Goal: Navigation & Orientation: Find specific page/section

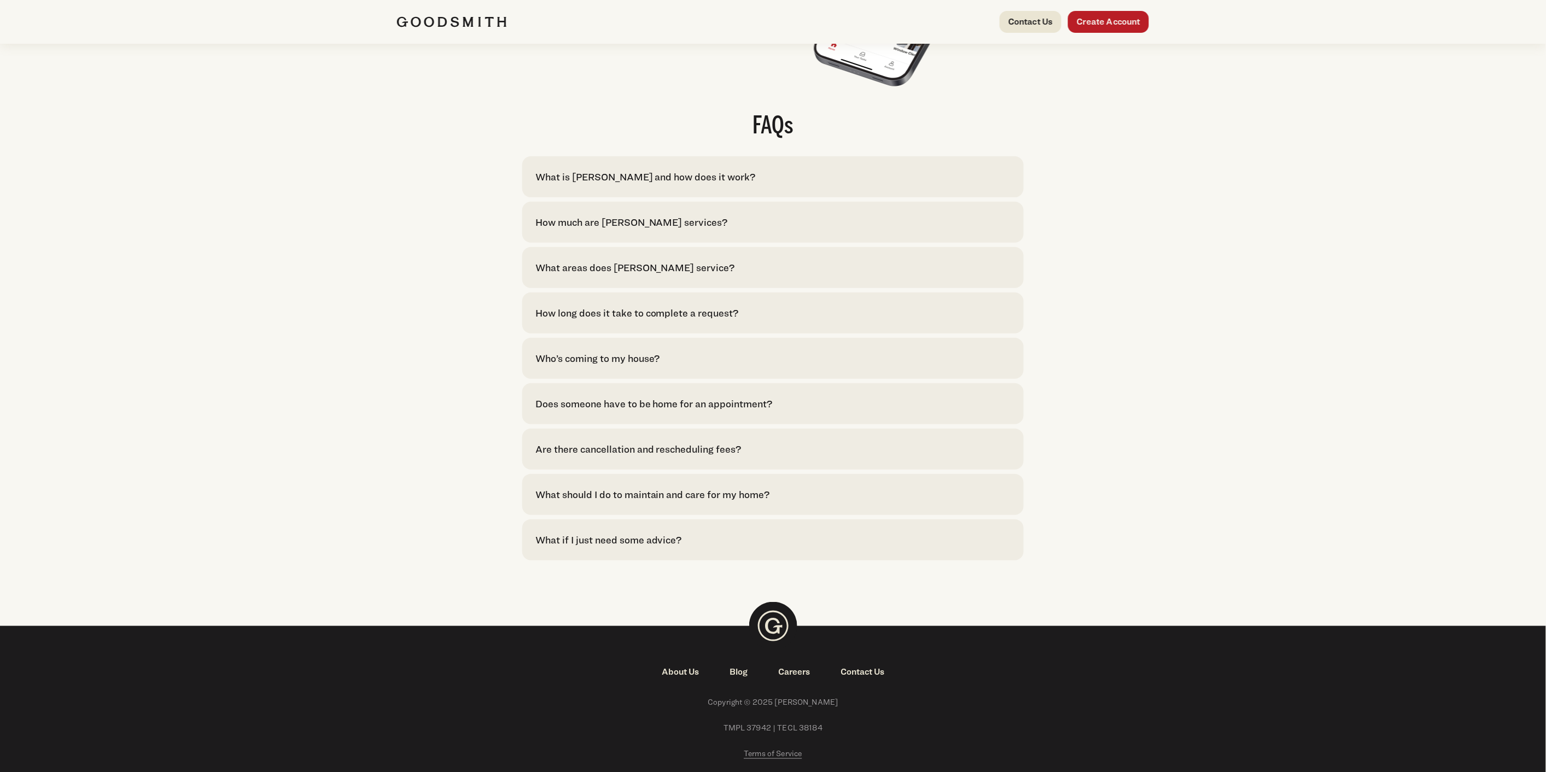
scroll to position [2221, 0]
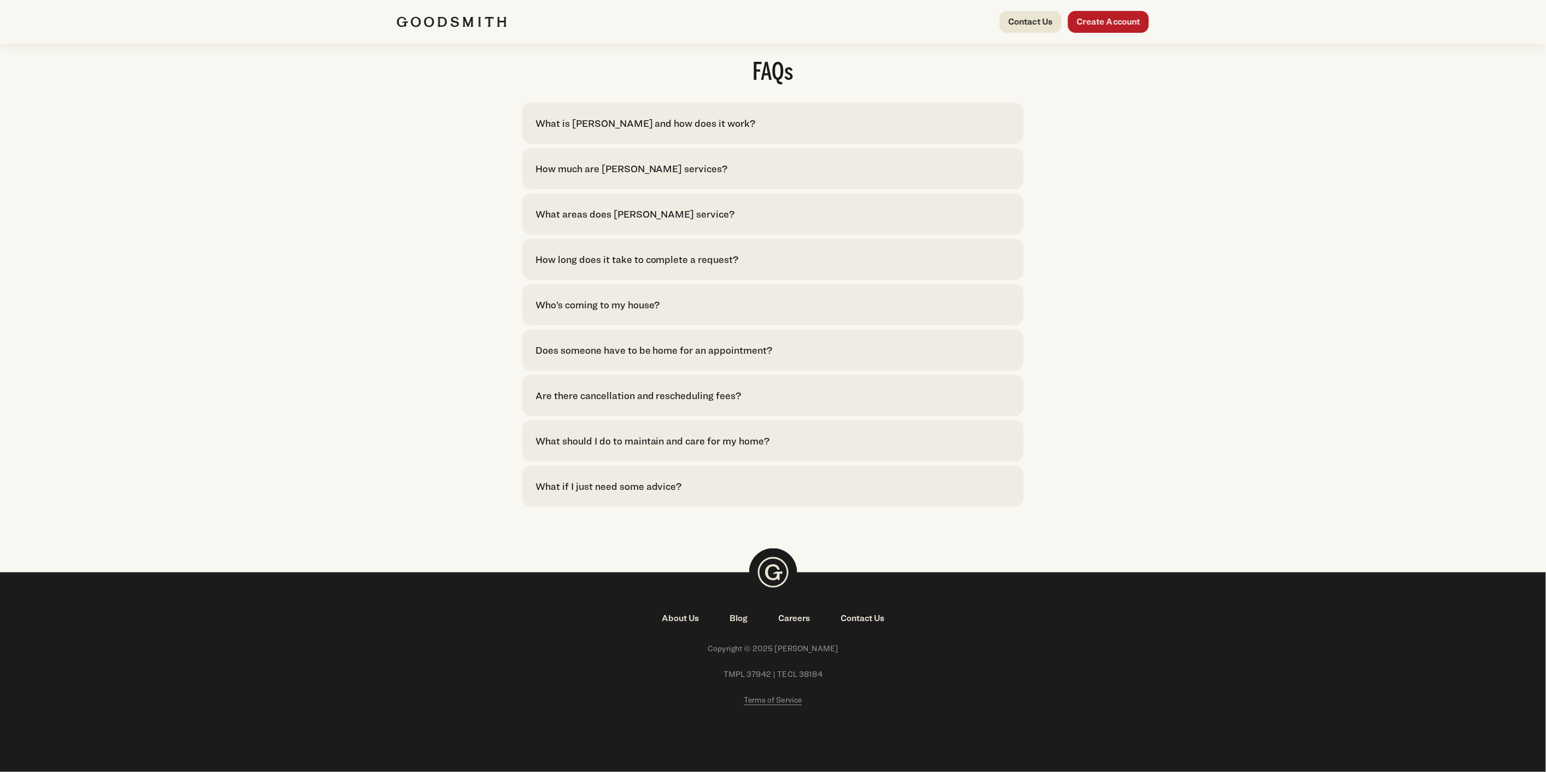
click at [770, 699] on span "Terms of Service" at bounding box center [773, 699] width 58 height 9
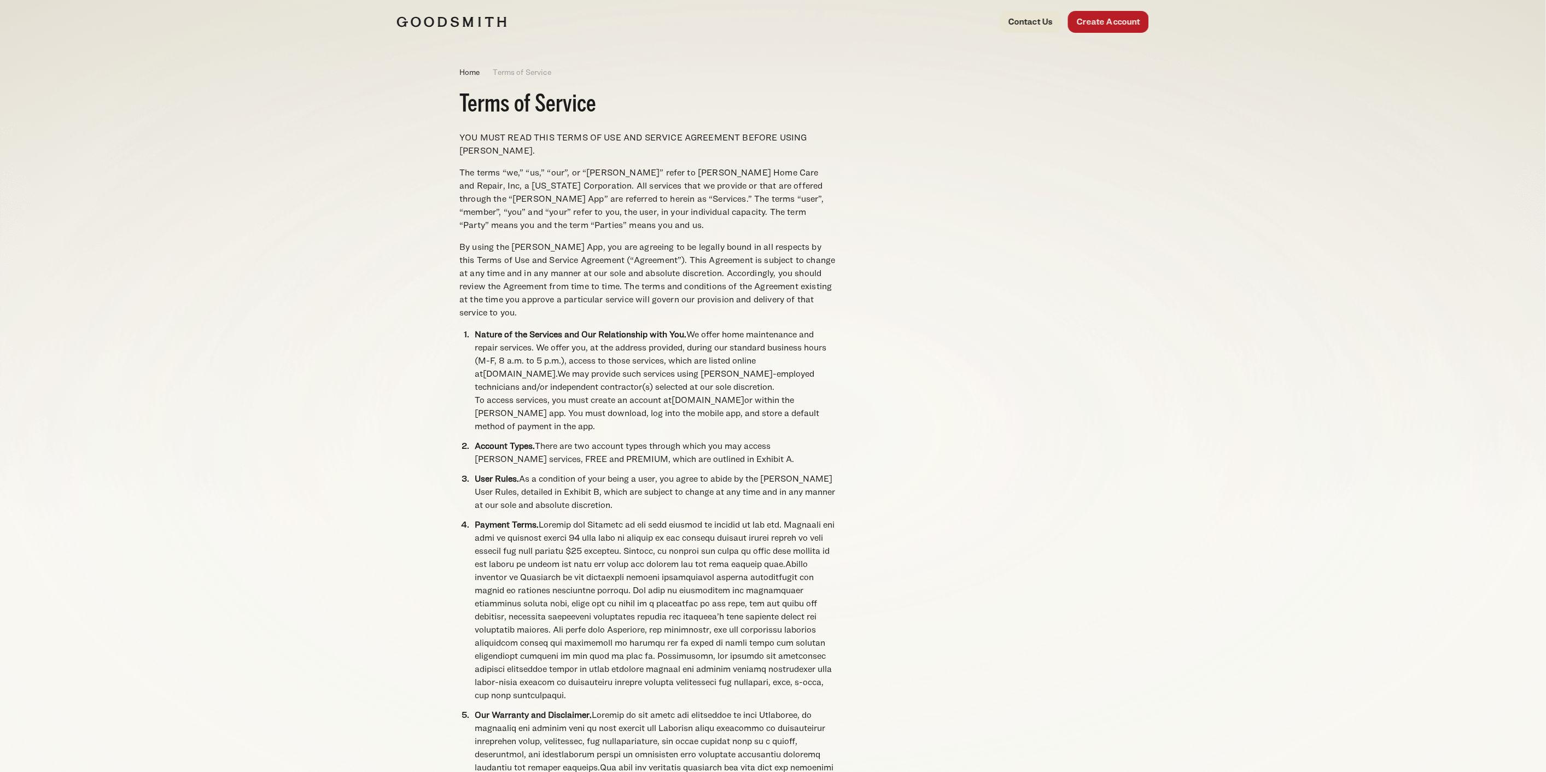
click at [582, 280] on p "By using the [PERSON_NAME] App, you are agreeing to be legally bound in all res…" at bounding box center [647, 280] width 376 height 79
click at [452, 24] on img at bounding box center [451, 21] width 109 height 11
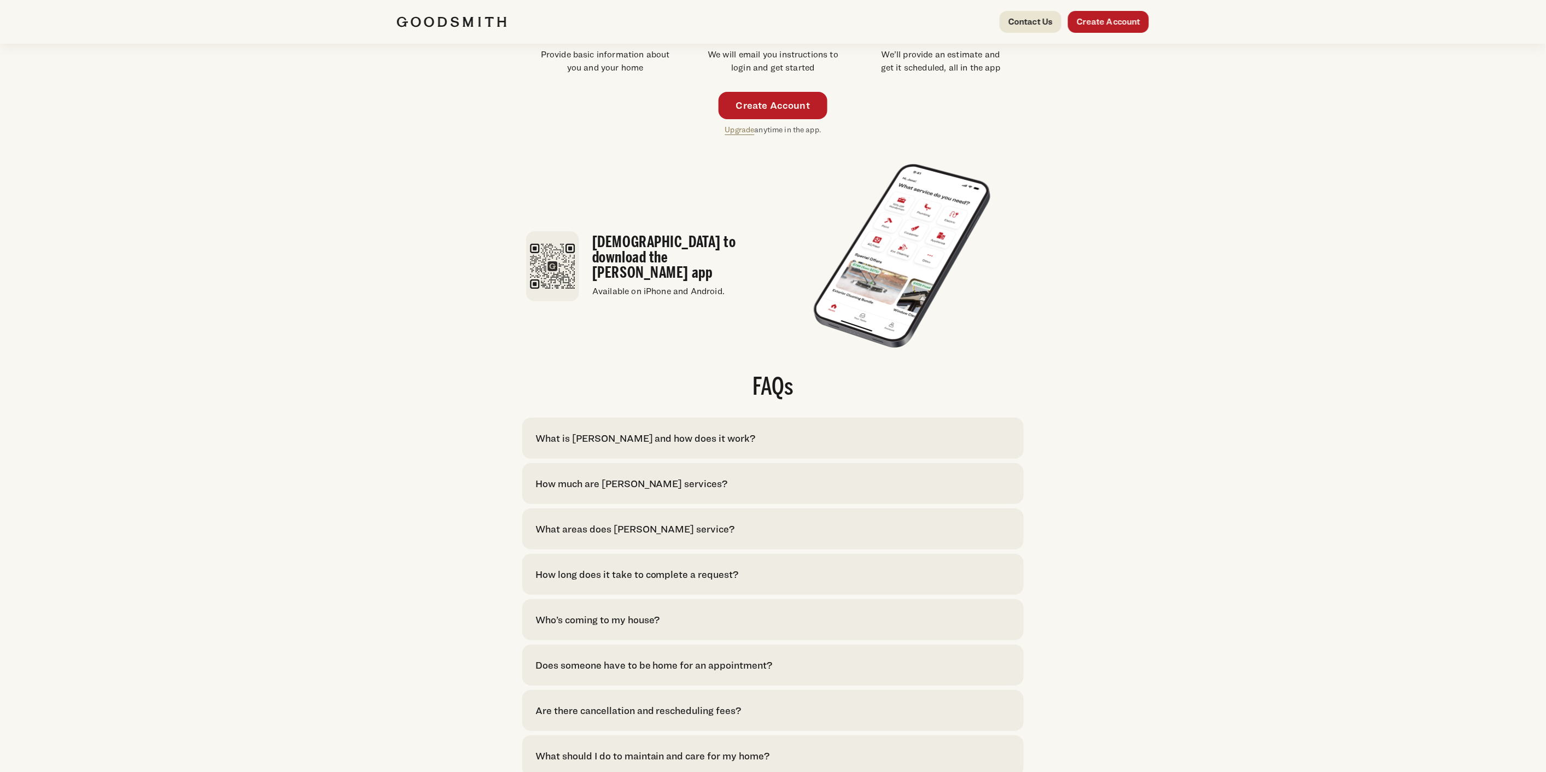
scroll to position [2005, 0]
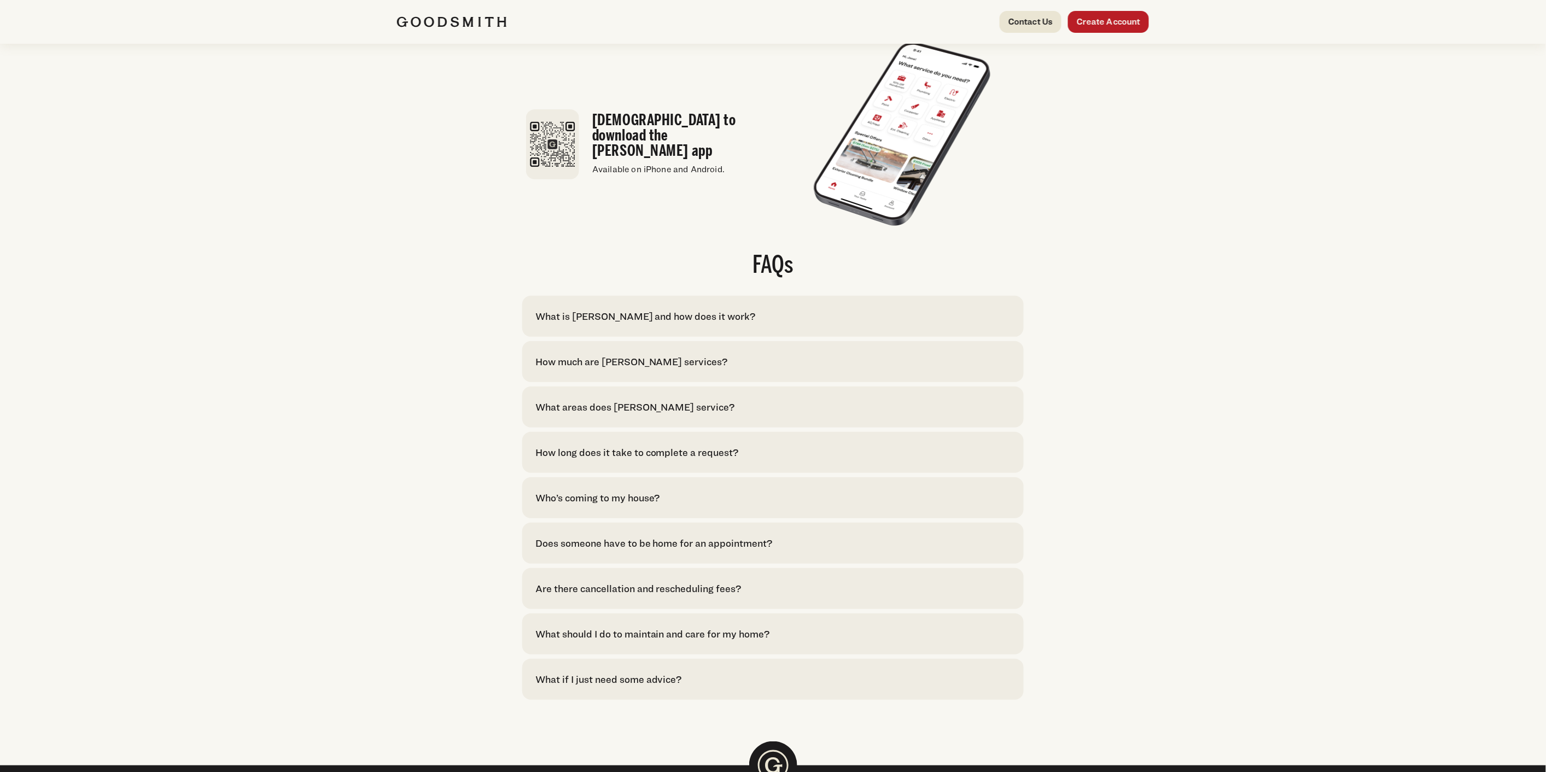
click at [636, 369] on div "How much are Goodsmith services?" at bounding box center [632, 361] width 193 height 15
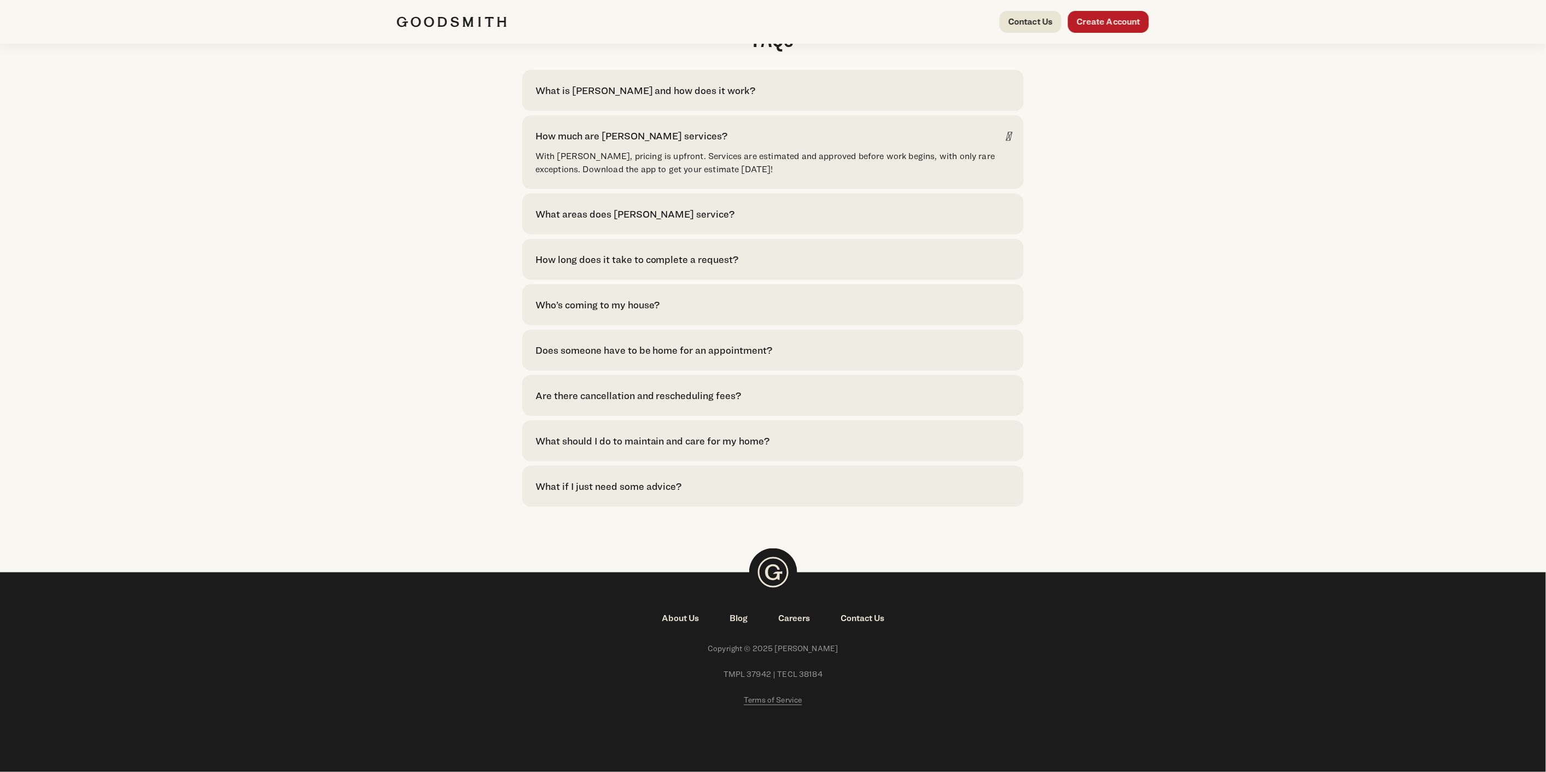
scroll to position [2254, 0]
click at [776, 702] on span "Terms of Service" at bounding box center [773, 699] width 58 height 9
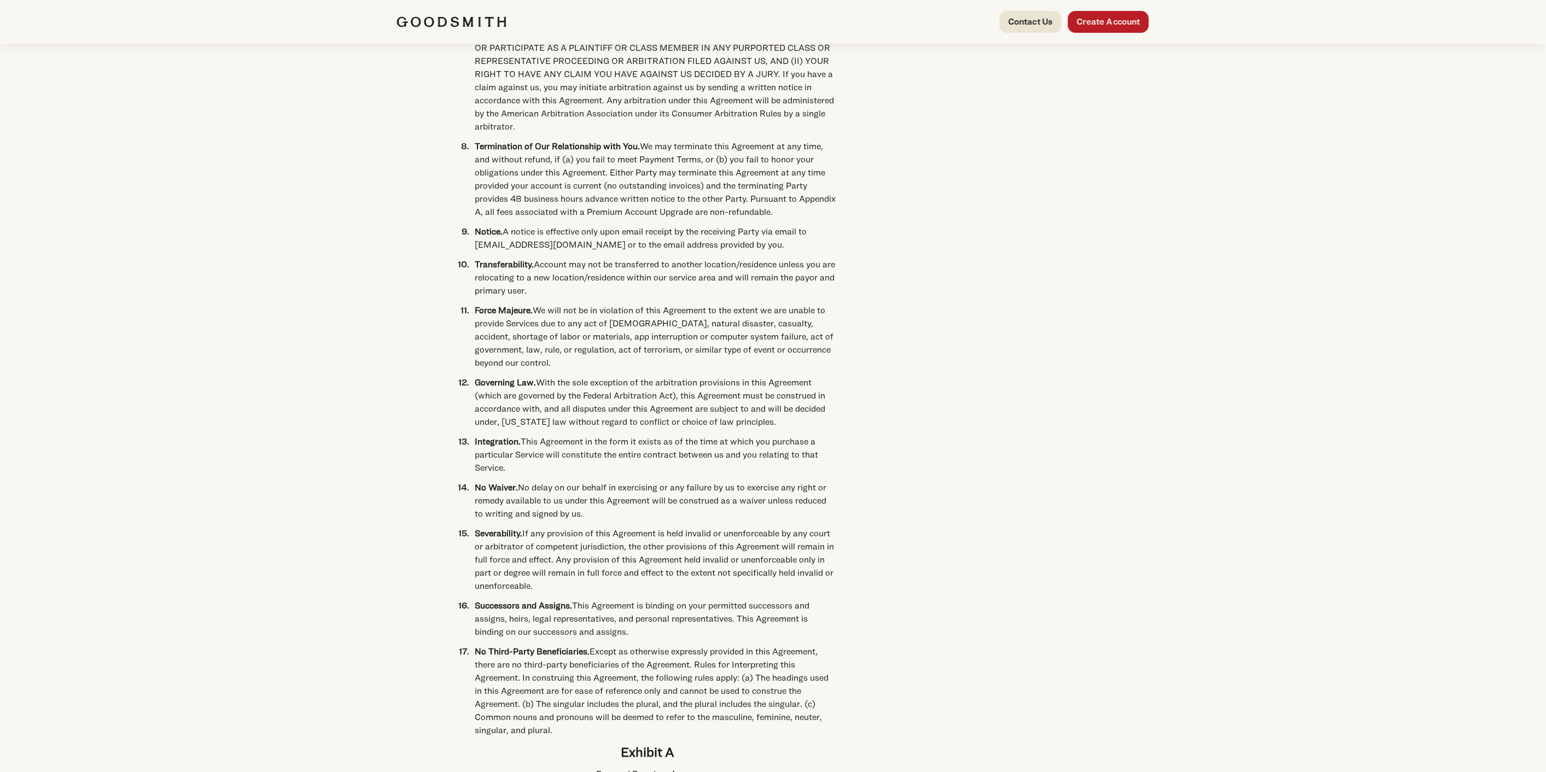
scroll to position [750, 0]
